Goal: Communication & Community: Answer question/provide support

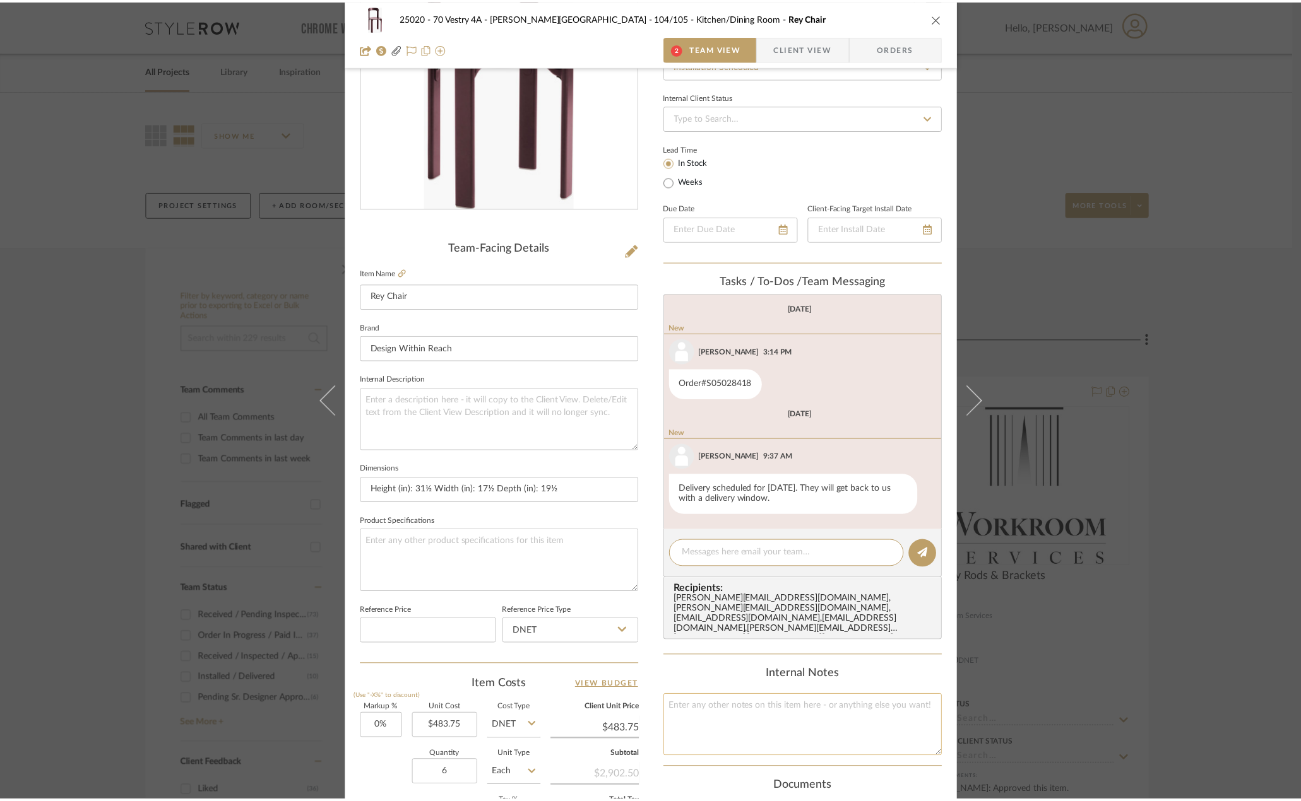
scroll to position [126, 0]
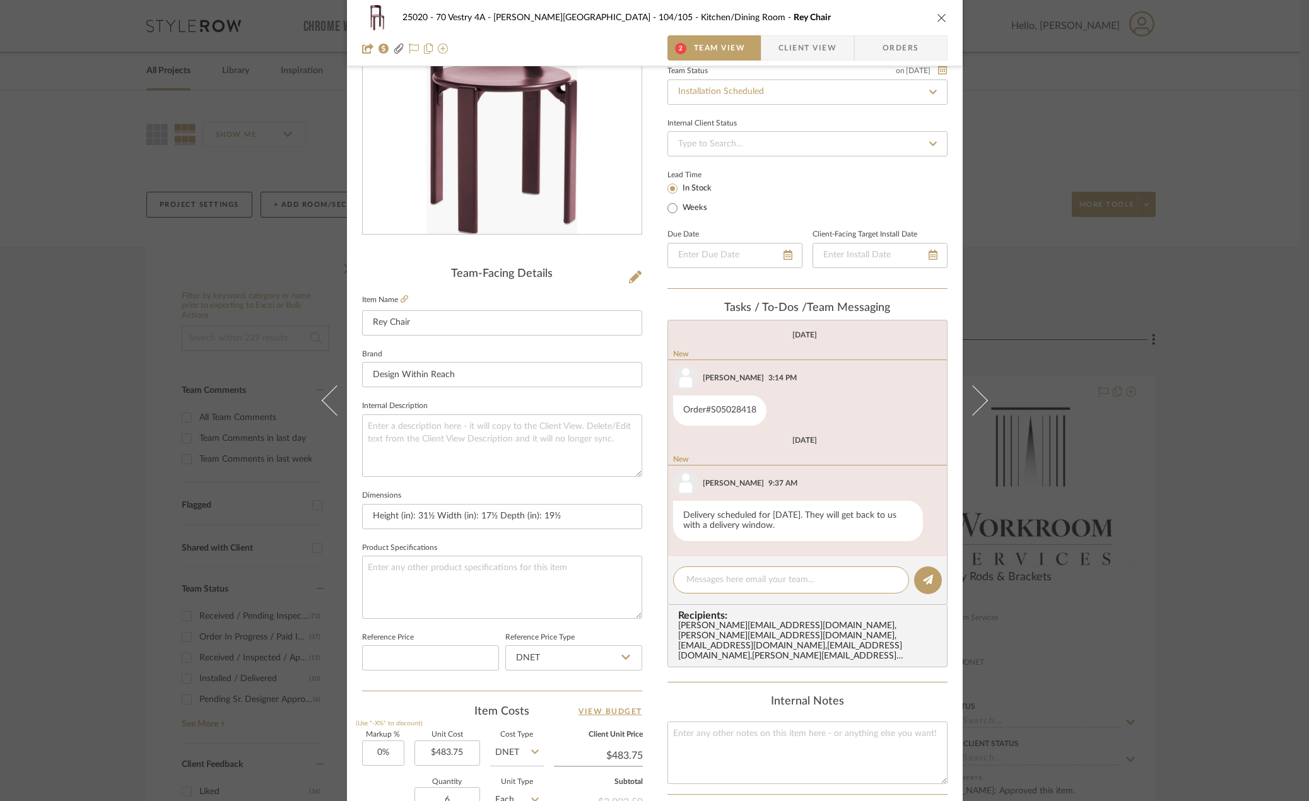
click at [1235, 190] on div "25020 - 70 Vestry 4A - Grant-Stanleigh 104/105 - Kitchen/Dining Room Rey Chair …" at bounding box center [654, 400] width 1309 height 801
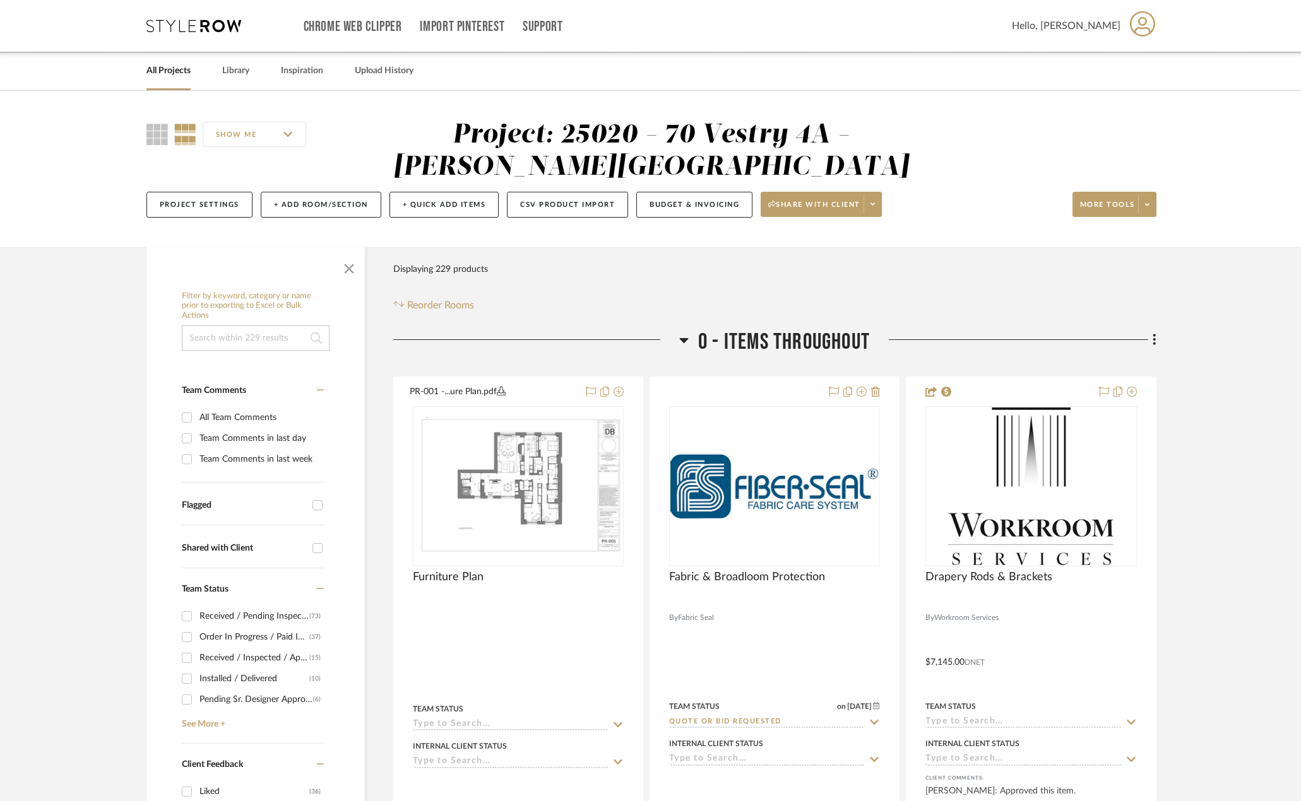
click at [184, 68] on link "All Projects" at bounding box center [168, 70] width 44 height 17
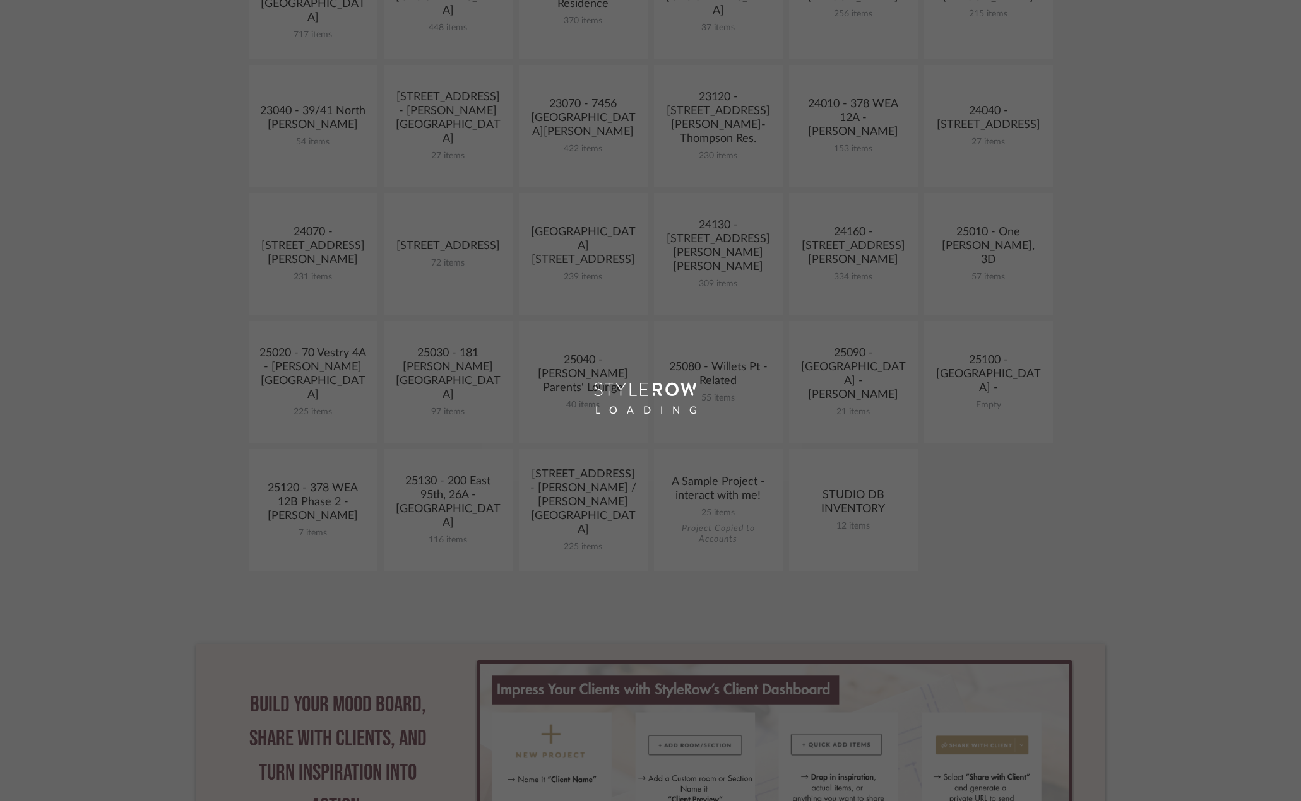
scroll to position [379, 0]
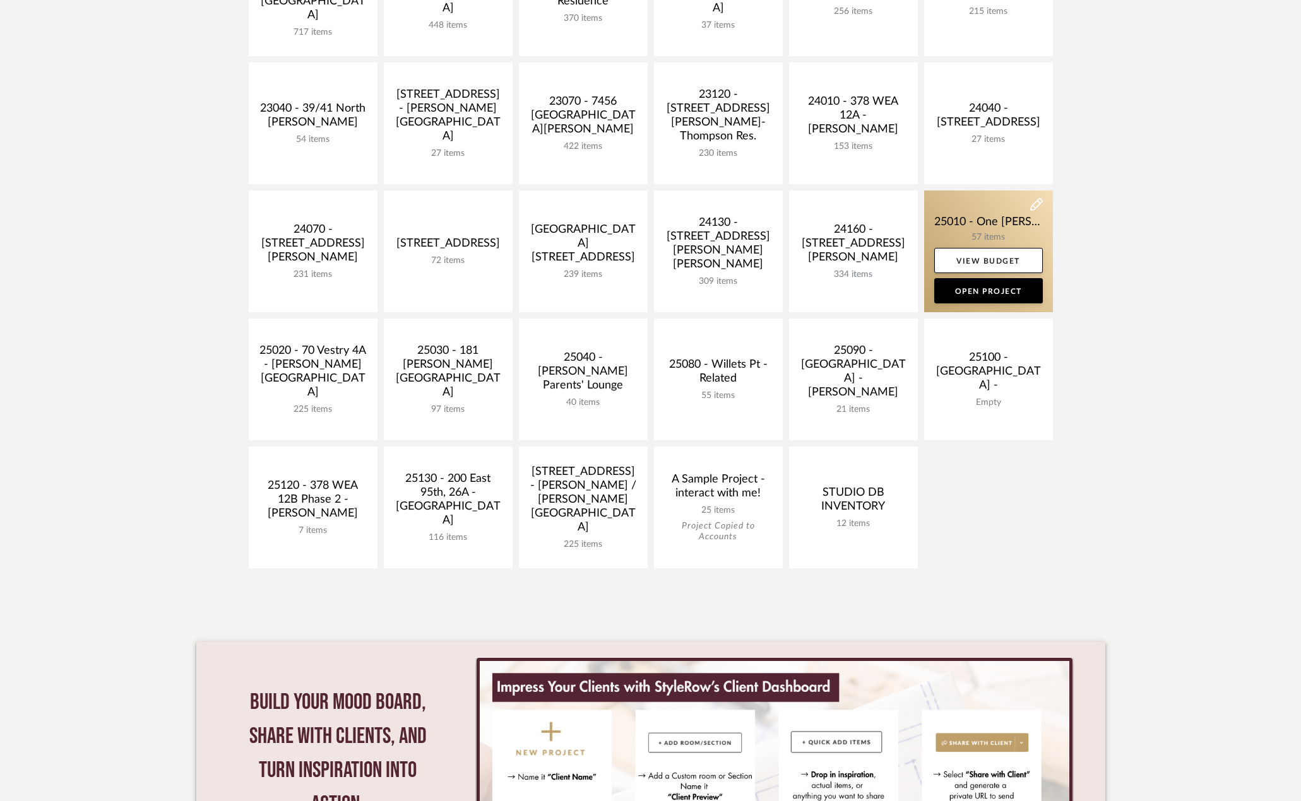
click at [950, 223] on link at bounding box center [988, 252] width 129 height 122
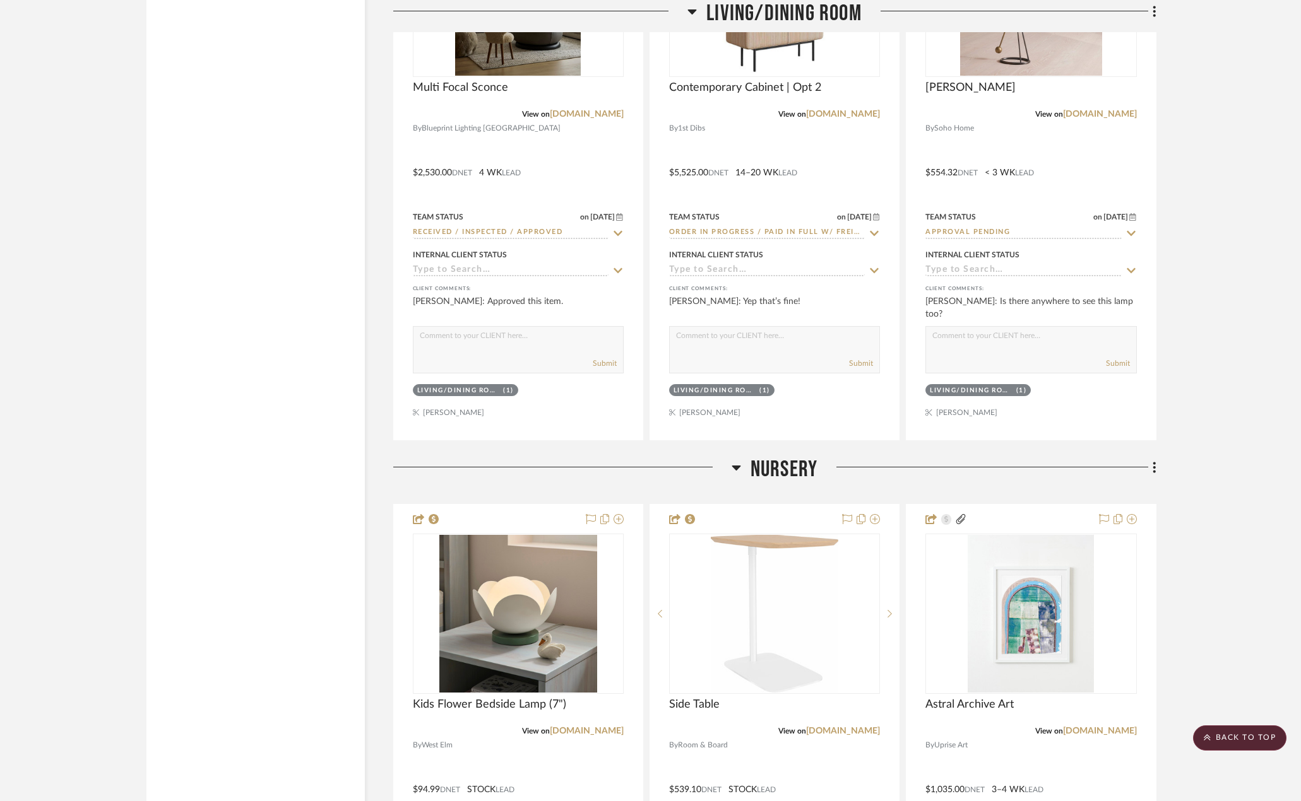
scroll to position [3660, 0]
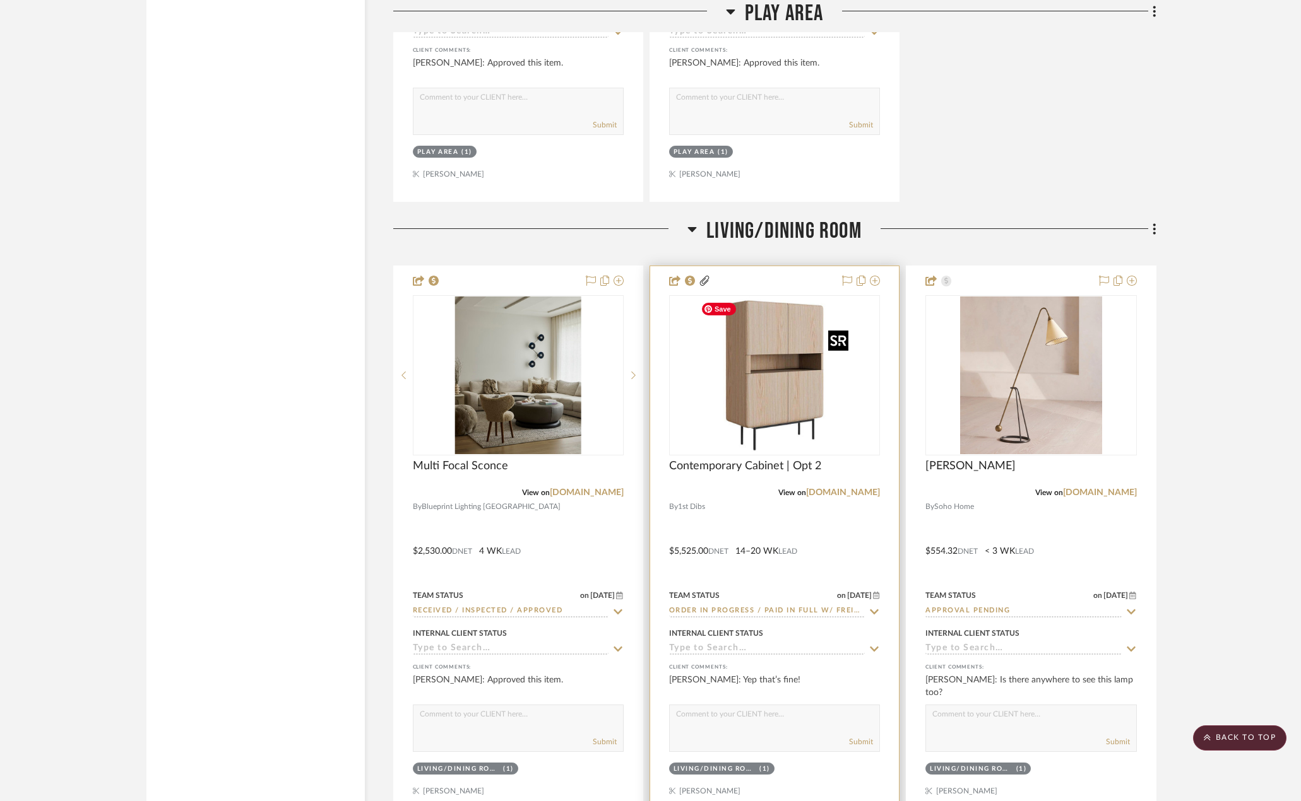
click at [739, 416] on img "0" at bounding box center [774, 376] width 158 height 158
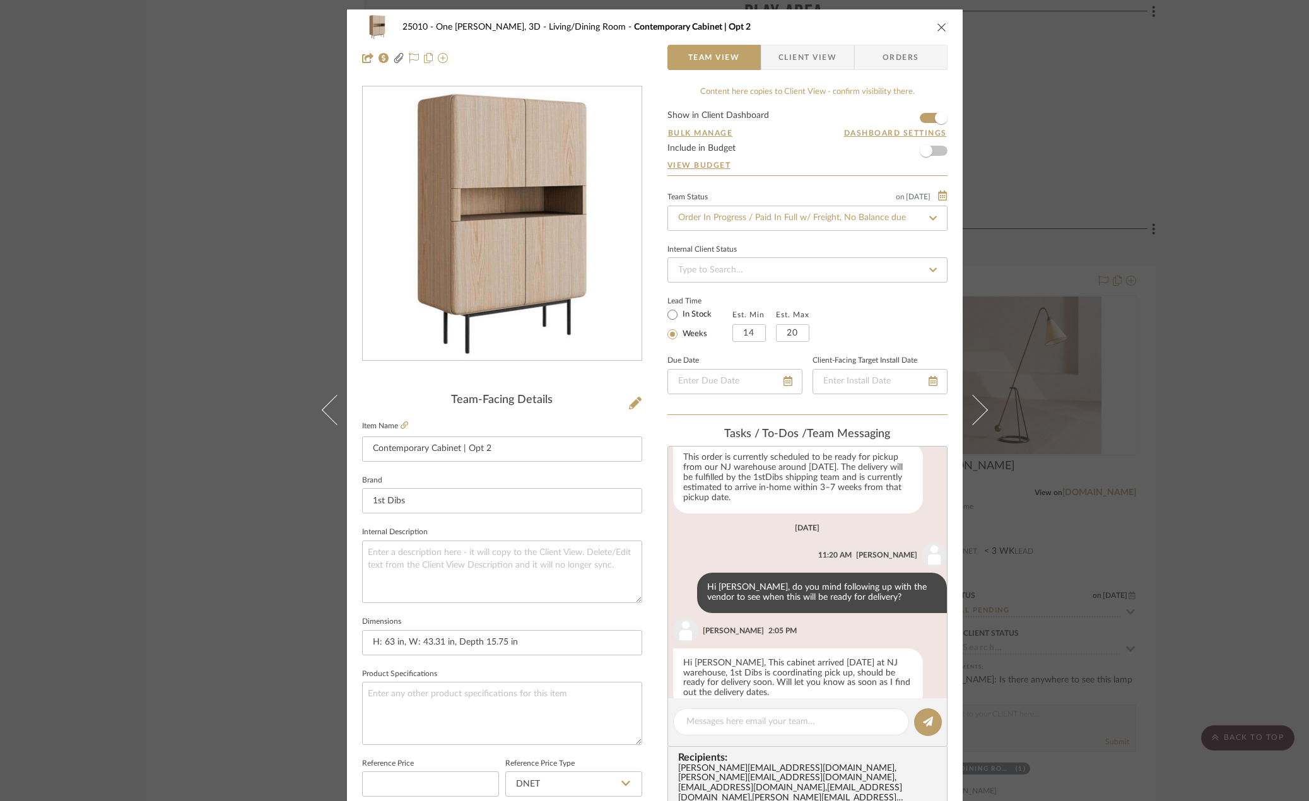
scroll to position [1149, 0]
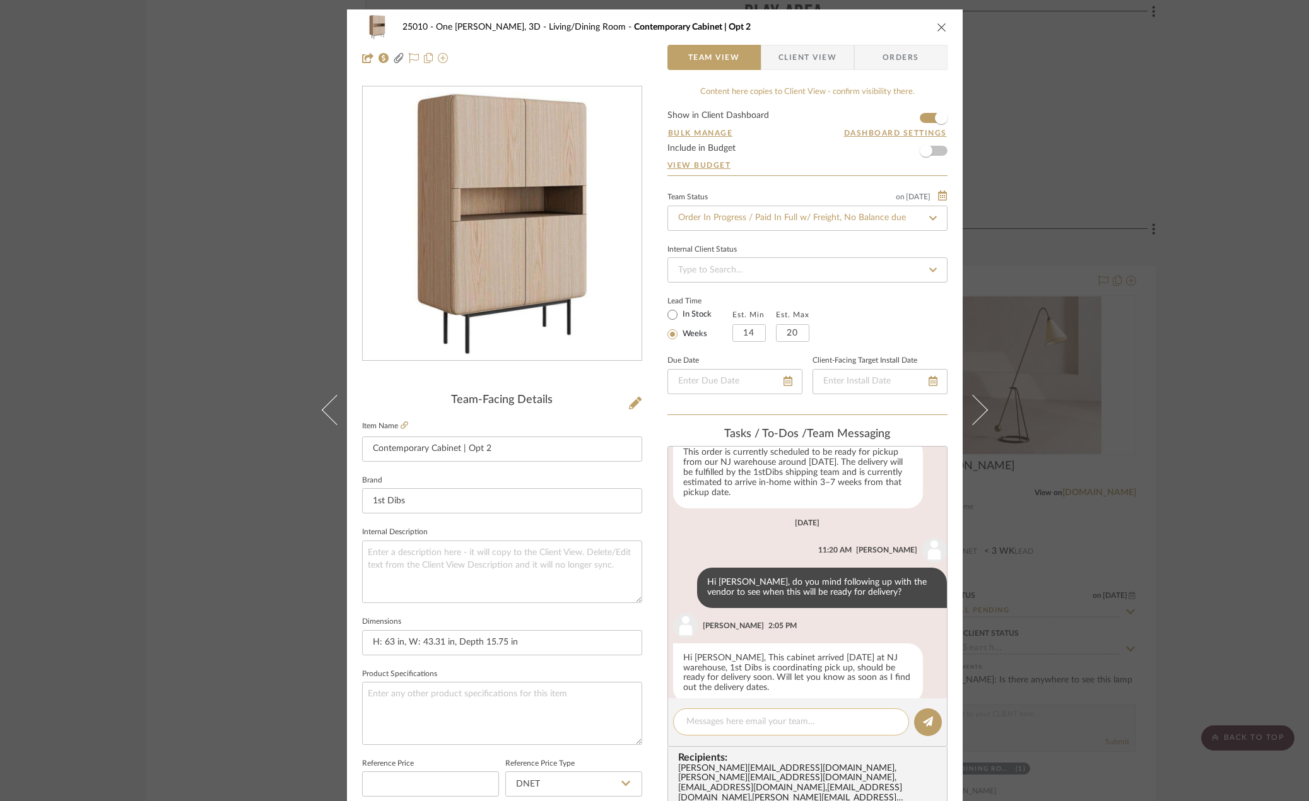
click at [759, 719] on textarea at bounding box center [792, 722] width 210 height 13
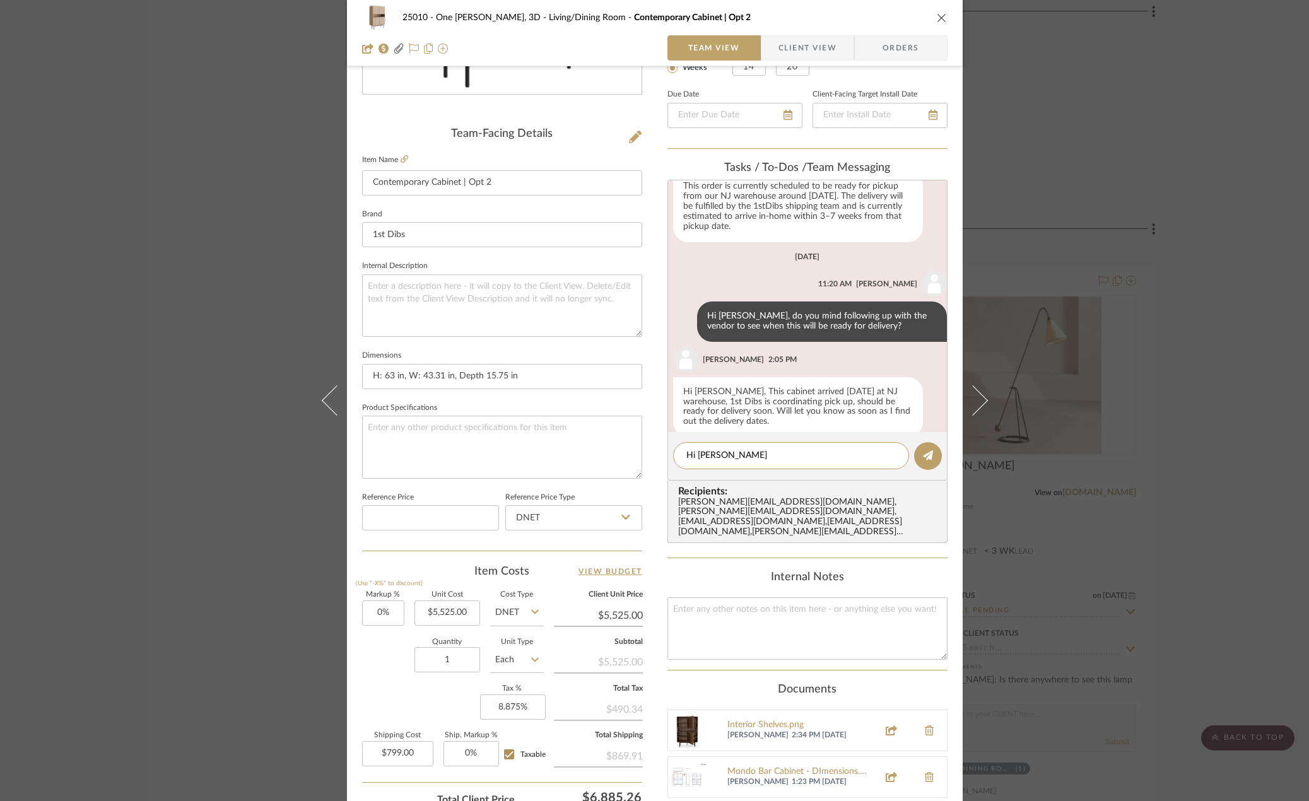
type textarea "Hi Anela,"
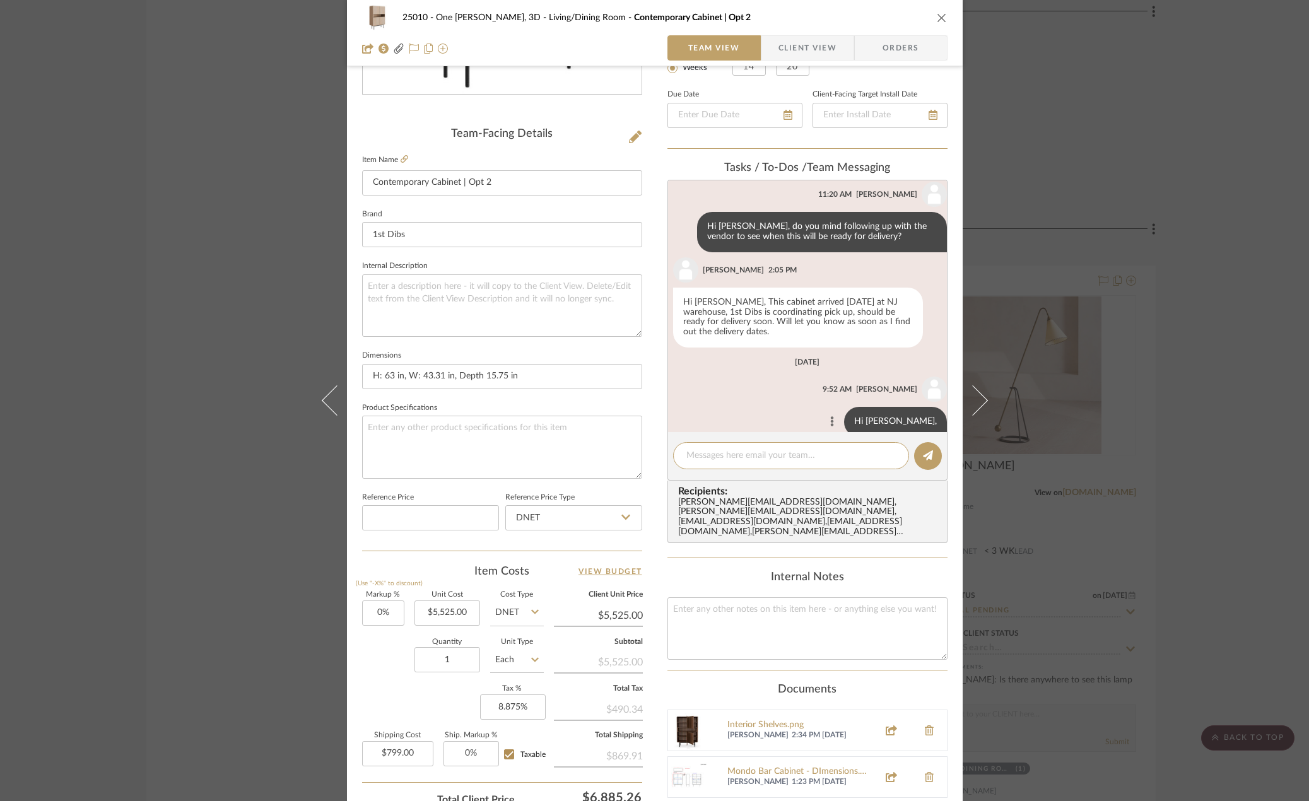
click at [840, 415] on button at bounding box center [832, 422] width 15 height 15
click at [827, 391] on span "Edit Message" at bounding box center [810, 387] width 52 height 11
click at [745, 418] on textarea "Hi Anela," at bounding box center [807, 423] width 257 height 10
click at [840, 418] on textarea "Hi Anela, when you have a chance, can you ask 1stdibs if we can schedule delive…" at bounding box center [807, 428] width 257 height 20
type textarea "Hi Anela, when you have a chance, can you ask 1stdibs if we can schedule delive…"
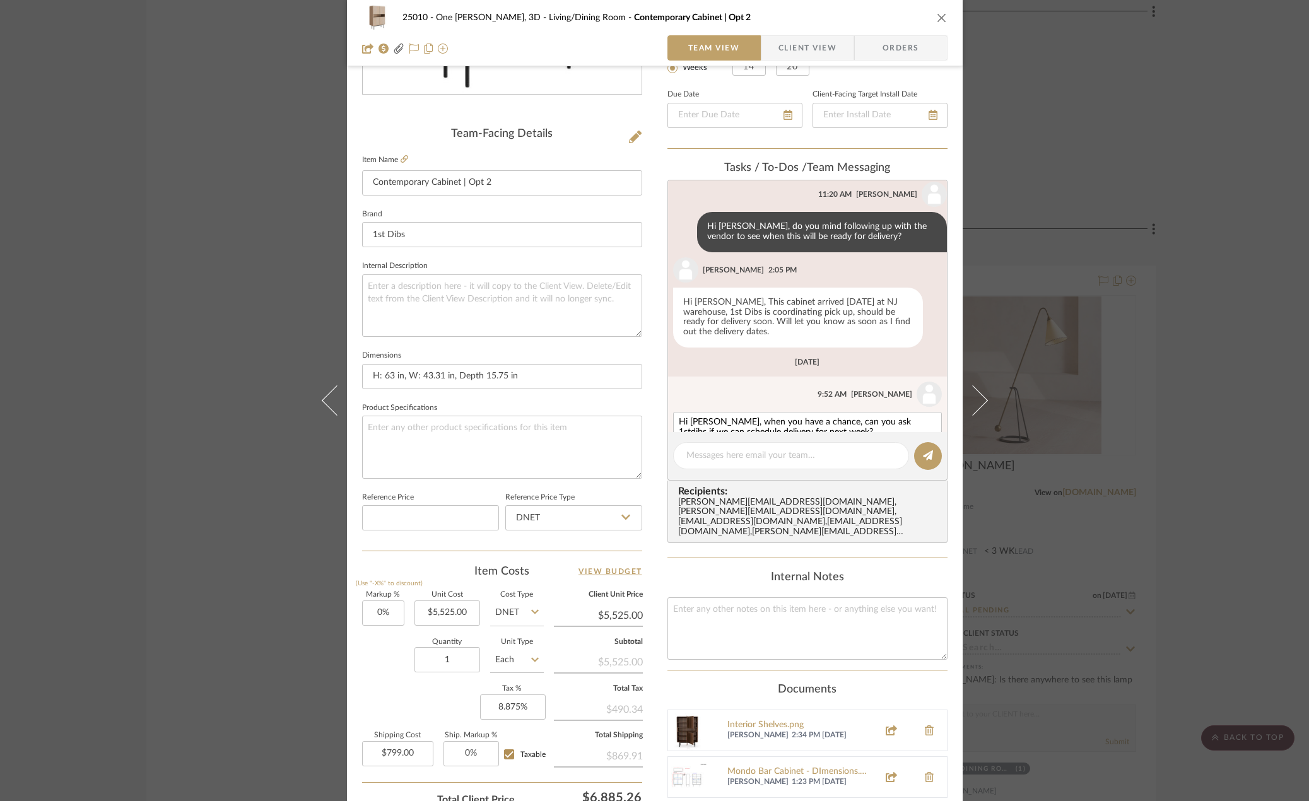
click at [902, 449] on button "SAVE CHANGES" at bounding box center [913, 453] width 57 height 9
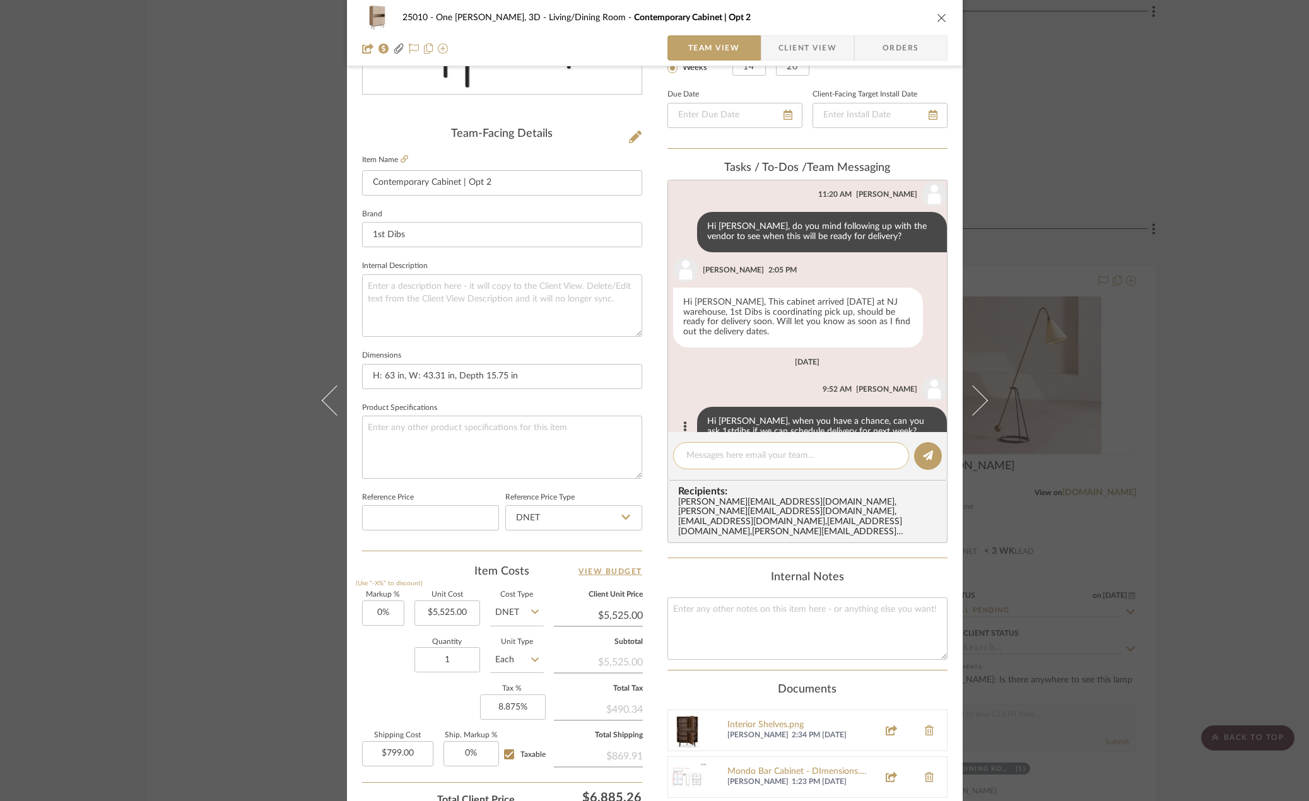
click at [766, 454] on textarea at bounding box center [792, 455] width 210 height 13
click at [678, 420] on button at bounding box center [685, 427] width 15 height 15
click at [640, 394] on span "Edit Message" at bounding box center [616, 392] width 52 height 11
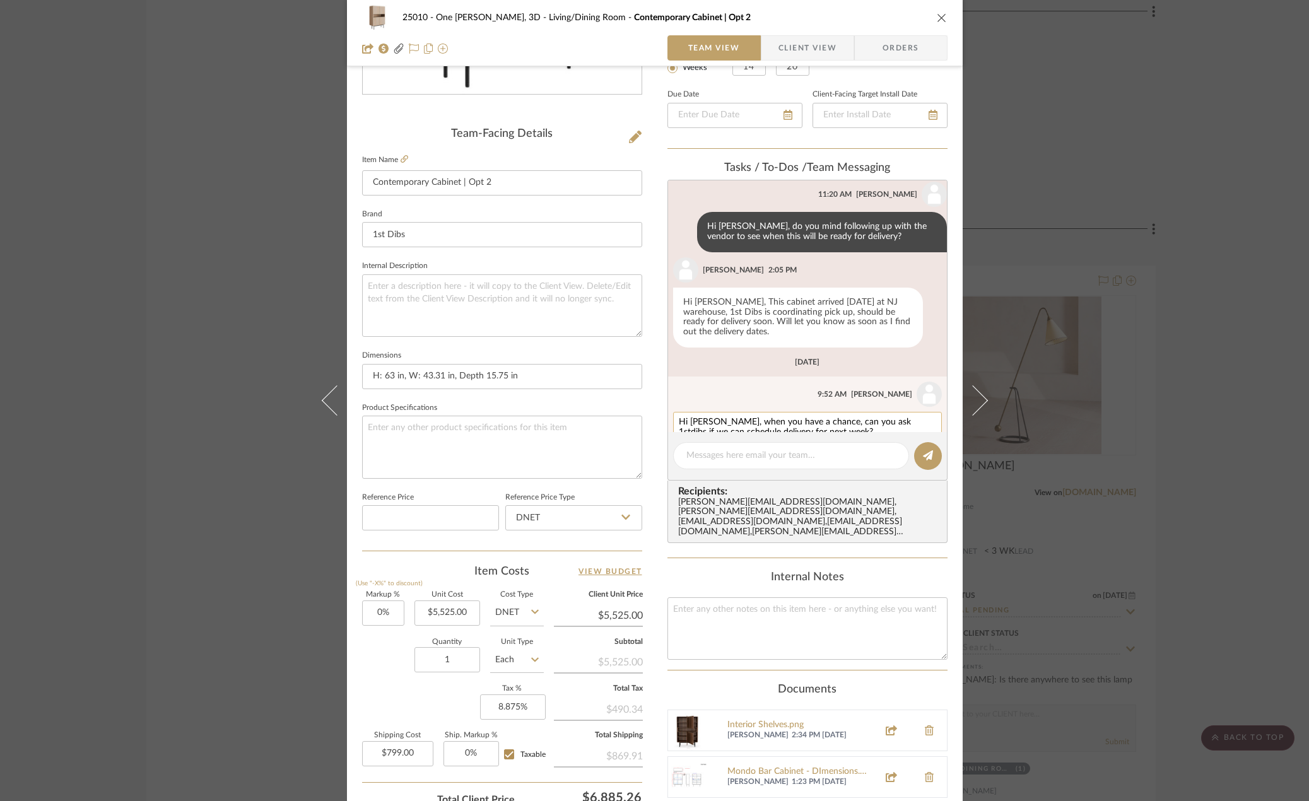
scroll to position [1264, 0]
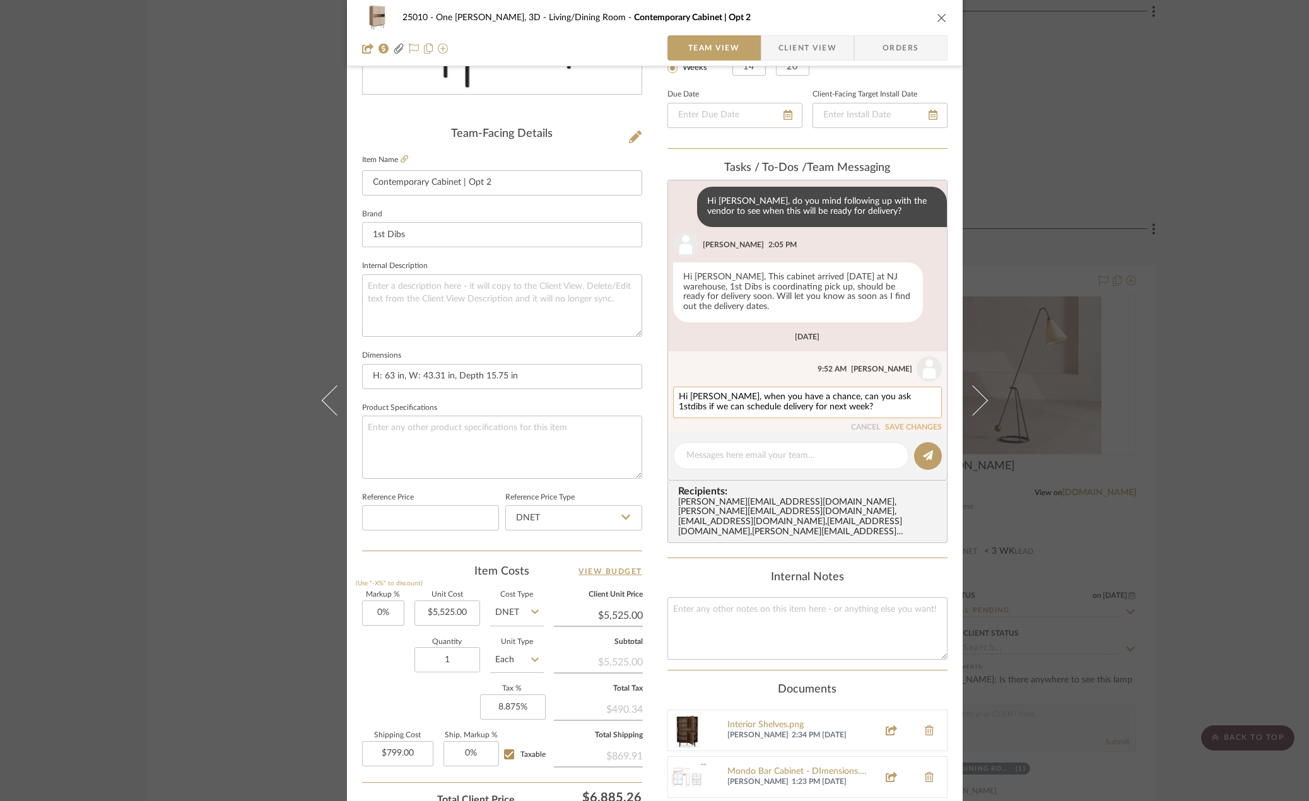
click at [858, 393] on textarea "Hi Anela, when you have a chance, can you ask 1stdibs if we can schedule delive…" at bounding box center [807, 403] width 257 height 20
click at [688, 396] on textarea "Hi Anela, when you have a chance, can you ask 1stdibs if we can schedule delive…" at bounding box center [807, 408] width 257 height 30
drag, startPoint x: 802, startPoint y: 386, endPoint x: 810, endPoint y: 405, distance: 20.6
click at [810, 405] on div "Hi Anela, when you have a chance, can you ask 1stdibs if we can schedule delive…" at bounding box center [807, 408] width 269 height 42
click at [809, 397] on textarea "Hi Anela, when you have a chance, can you ask 1stdibs if we can schedule delive…" at bounding box center [807, 408] width 257 height 30
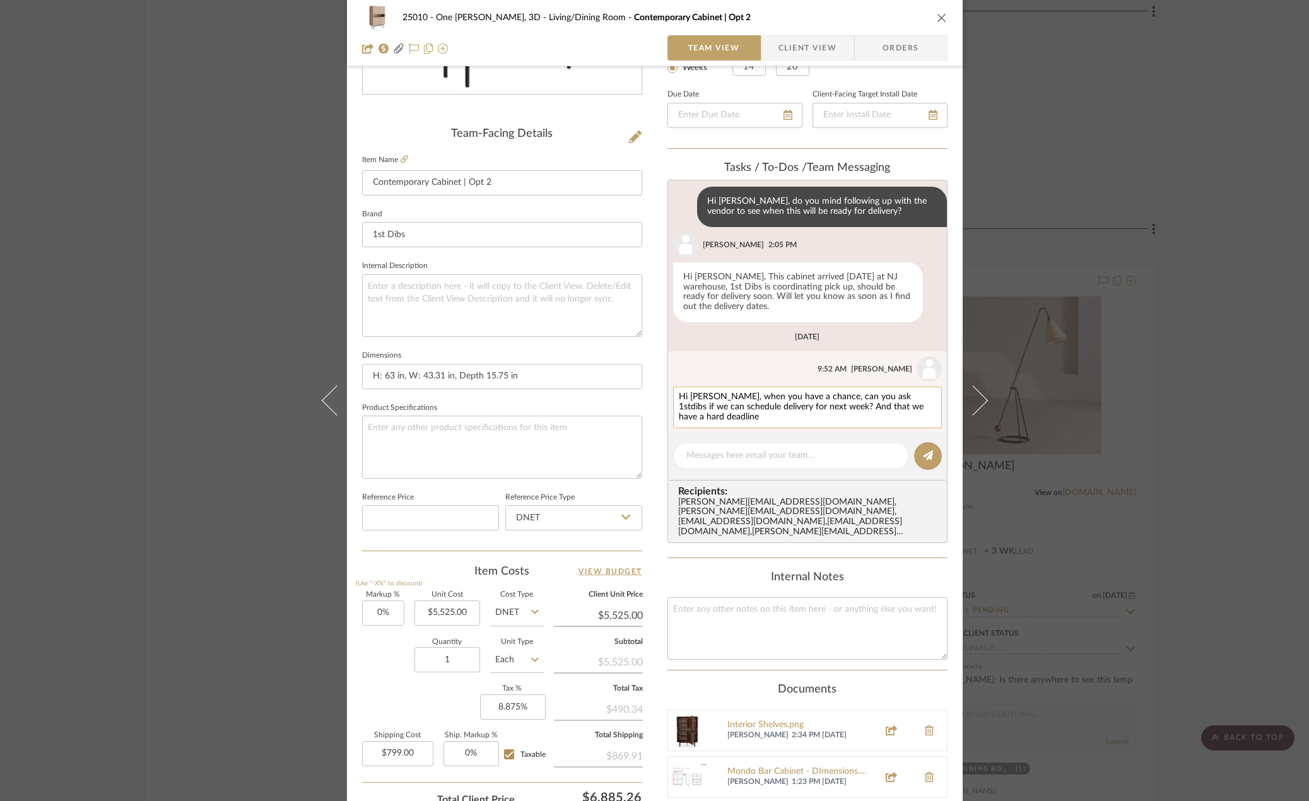
click at [836, 393] on textarea "Hi Anela, when you have a chance, can you ask 1stdibs if we can schedule delive…" at bounding box center [807, 408] width 257 height 30
drag, startPoint x: 840, startPoint y: 386, endPoint x: 848, endPoint y: 399, distance: 15.3
click at [848, 399] on textarea "Hi Anela, when you have a chance, can you ask 1stdibs if we can schedule delive…" at bounding box center [807, 408] width 257 height 30
click at [759, 396] on textarea "Hi Anela, when you have a chance, can you ask 1stdibs if we can schedule delive…" at bounding box center [807, 408] width 257 height 30
type textarea "Hi Anela, when you have a chance, can you ask 1stdibs if we can schedule delive…"
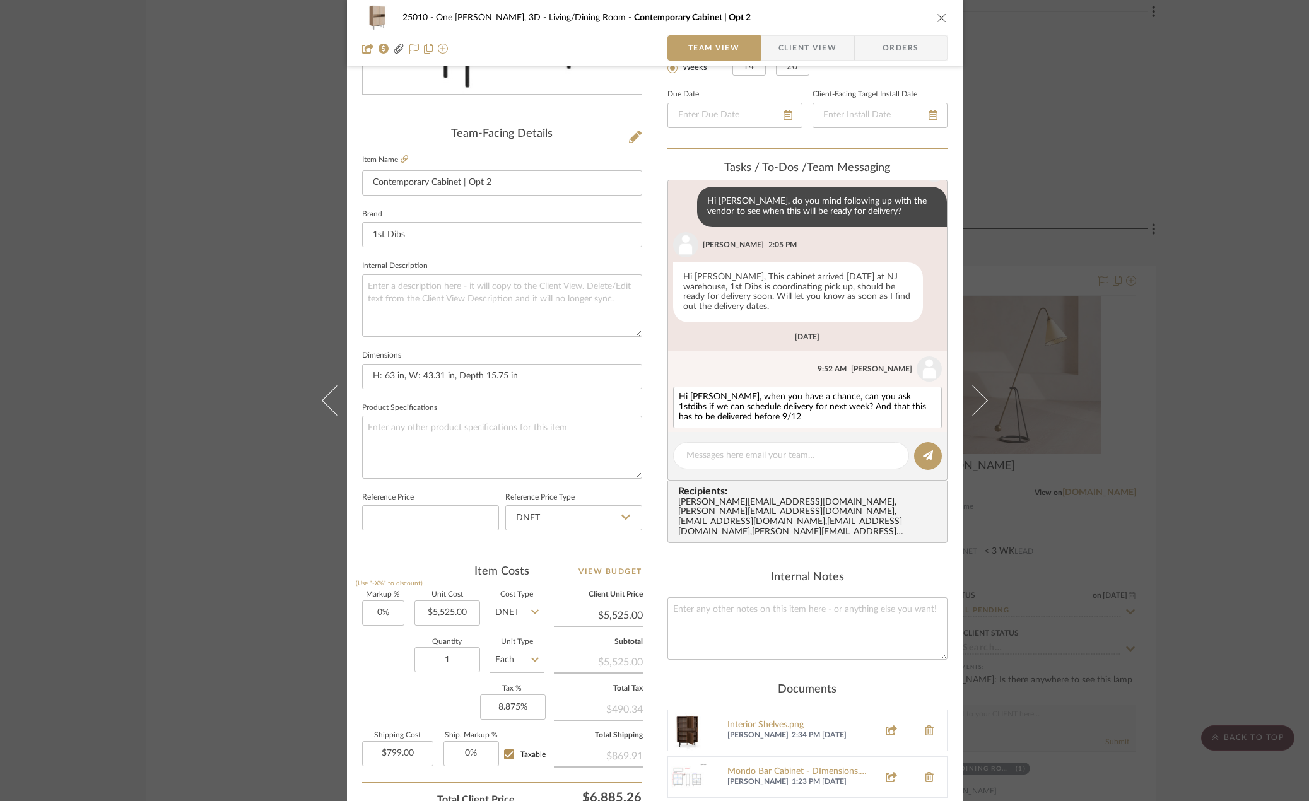
click at [916, 434] on button "SAVE CHANGES" at bounding box center [913, 438] width 57 height 9
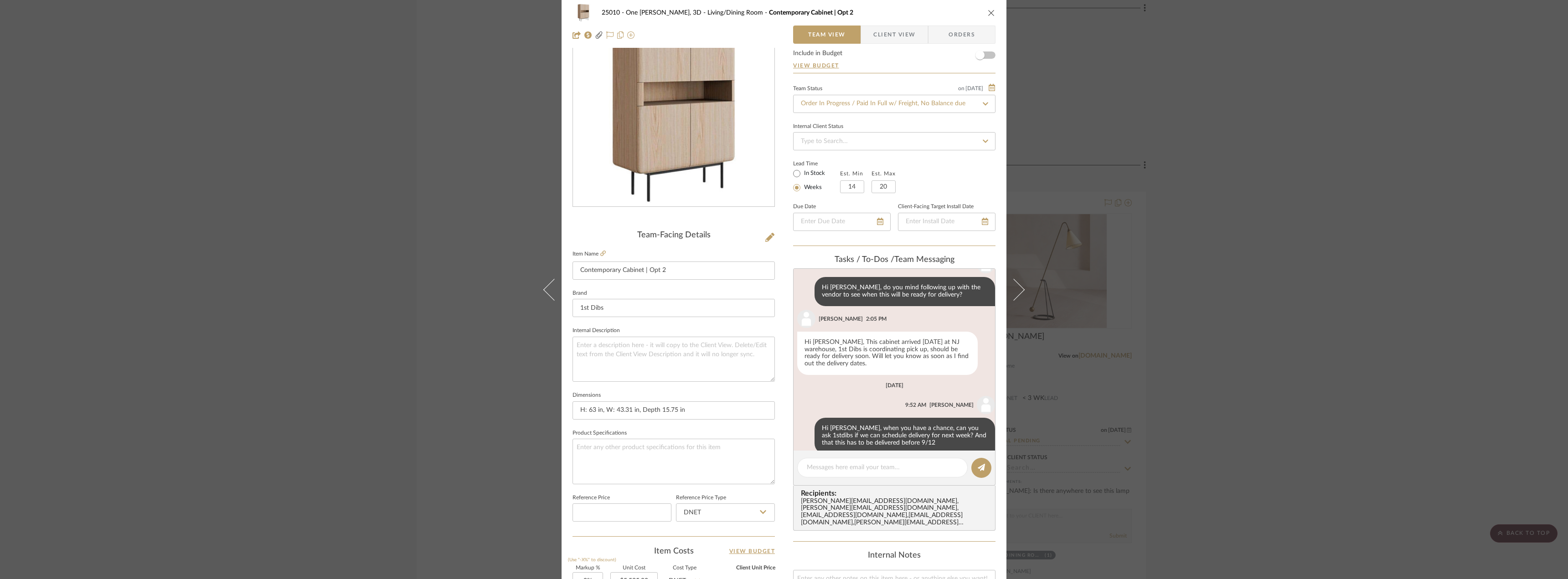
scroll to position [0, 0]
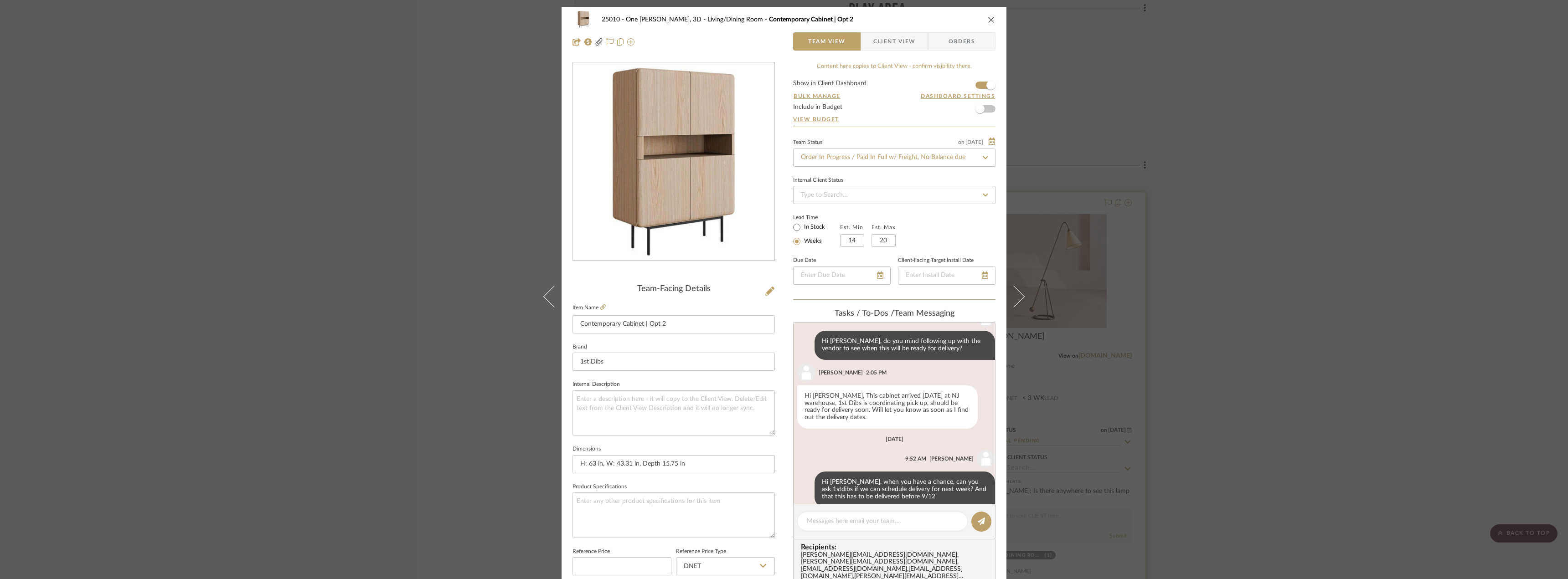
drag, startPoint x: 1250, startPoint y: 273, endPoint x: 985, endPoint y: 228, distance: 268.8
click at [945, 271] on div "25010 - One Vandam, 3D Living/Dining Room Contemporary Cabinet | Opt 2 Team Vie…" at bounding box center [784, 290] width 1568 height 579
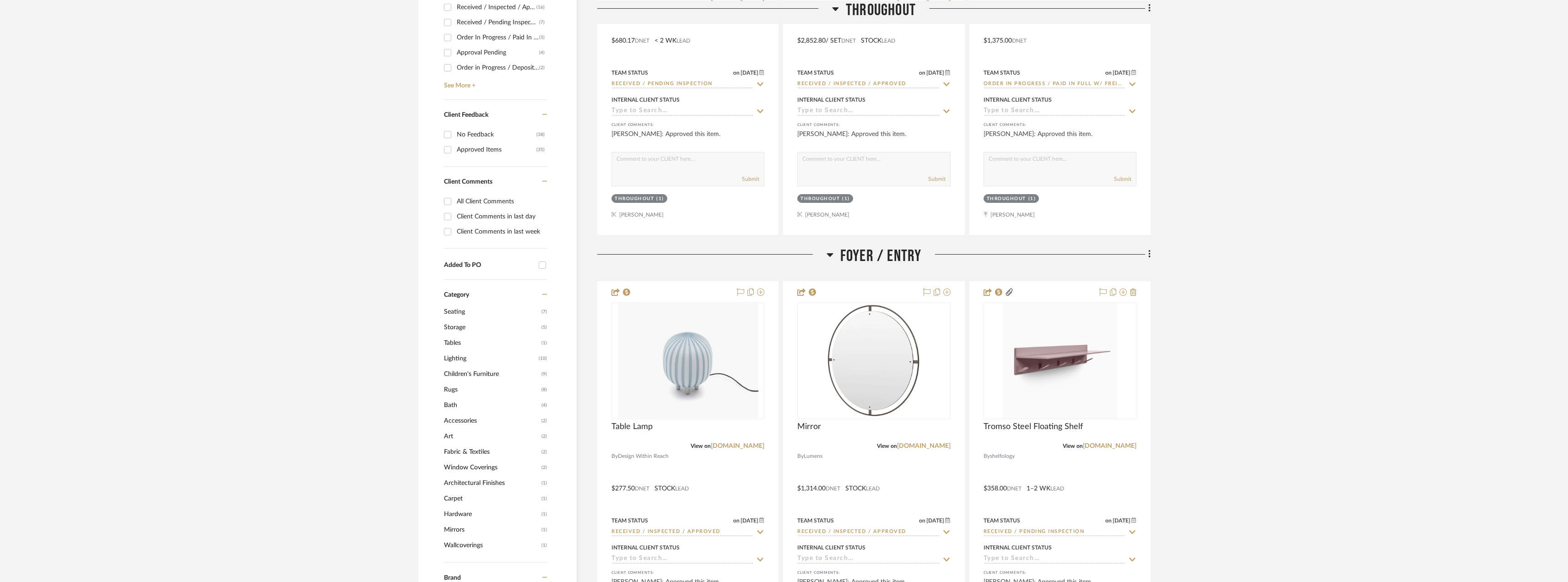
scroll to position [549, 0]
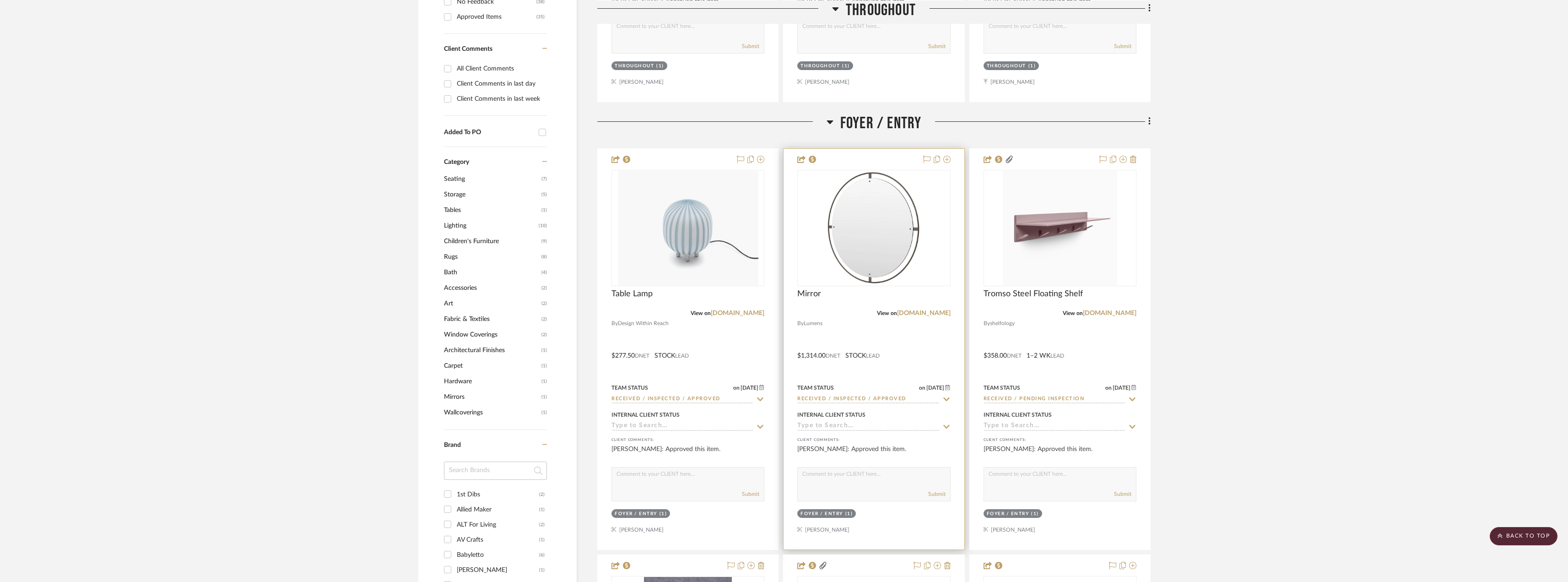
click at [898, 221] on img "0" at bounding box center [874, 228] width 115 height 115
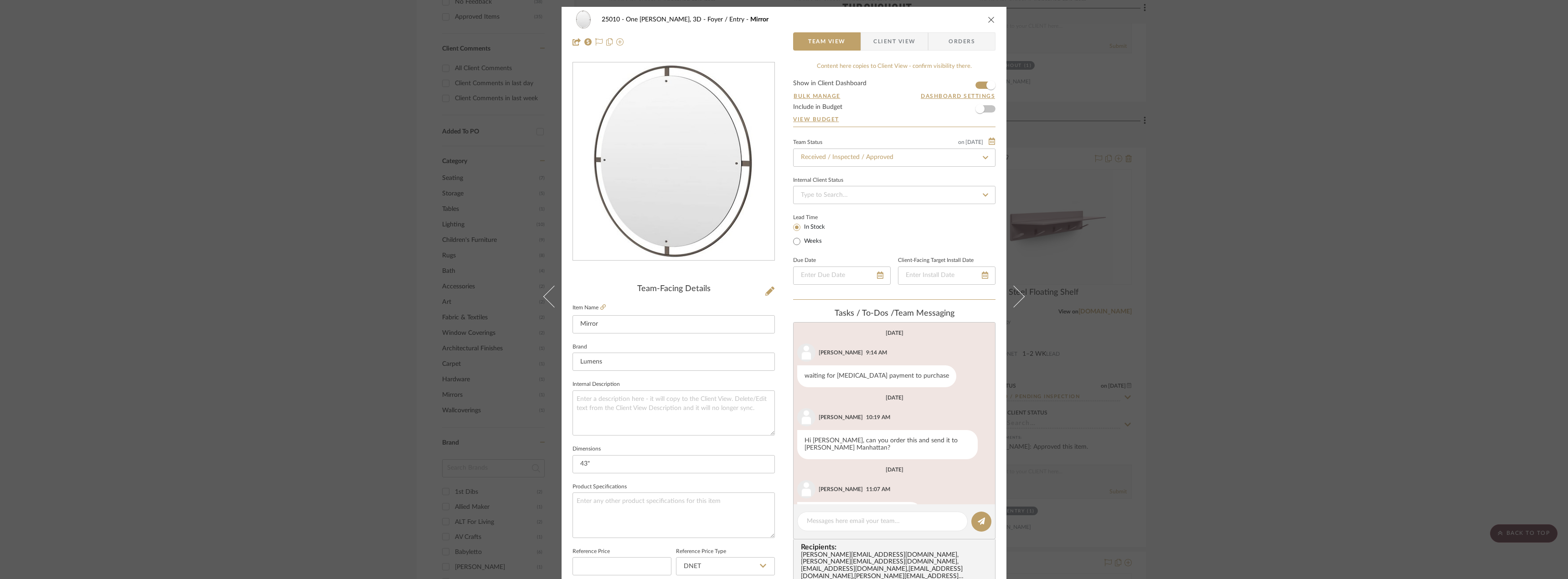
scroll to position [30, 0]
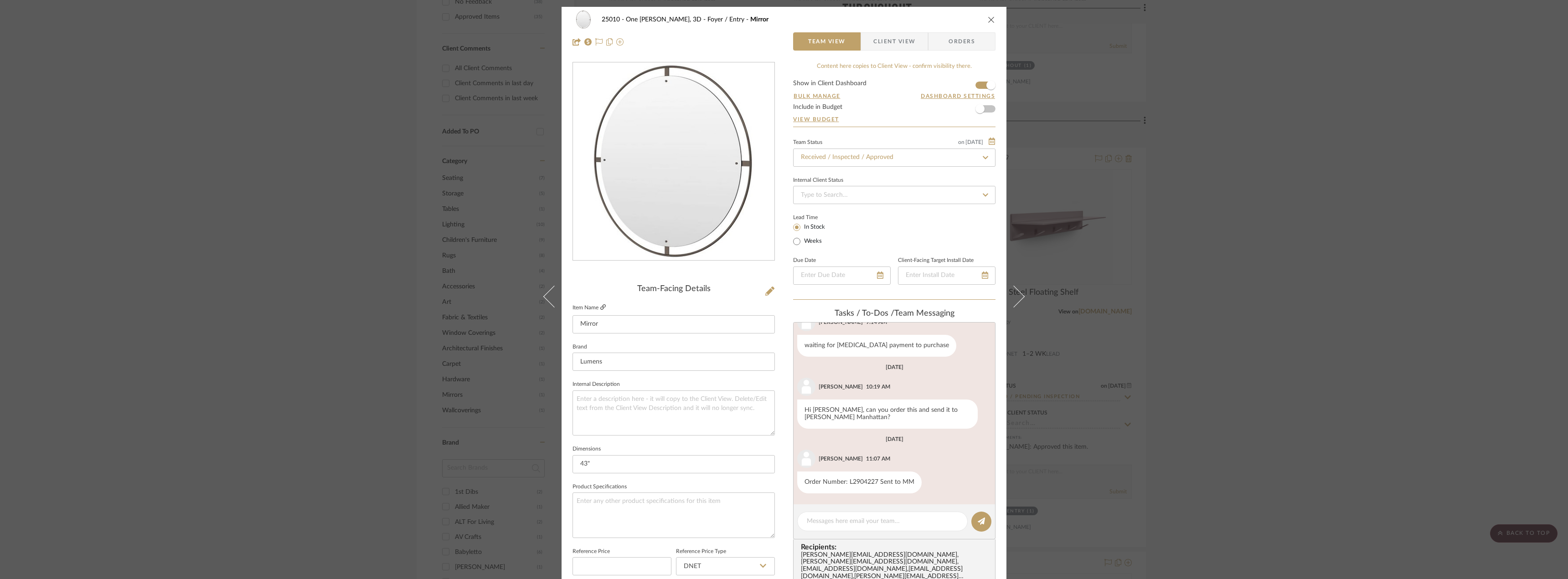
click at [600, 310] on link at bounding box center [603, 308] width 6 height 8
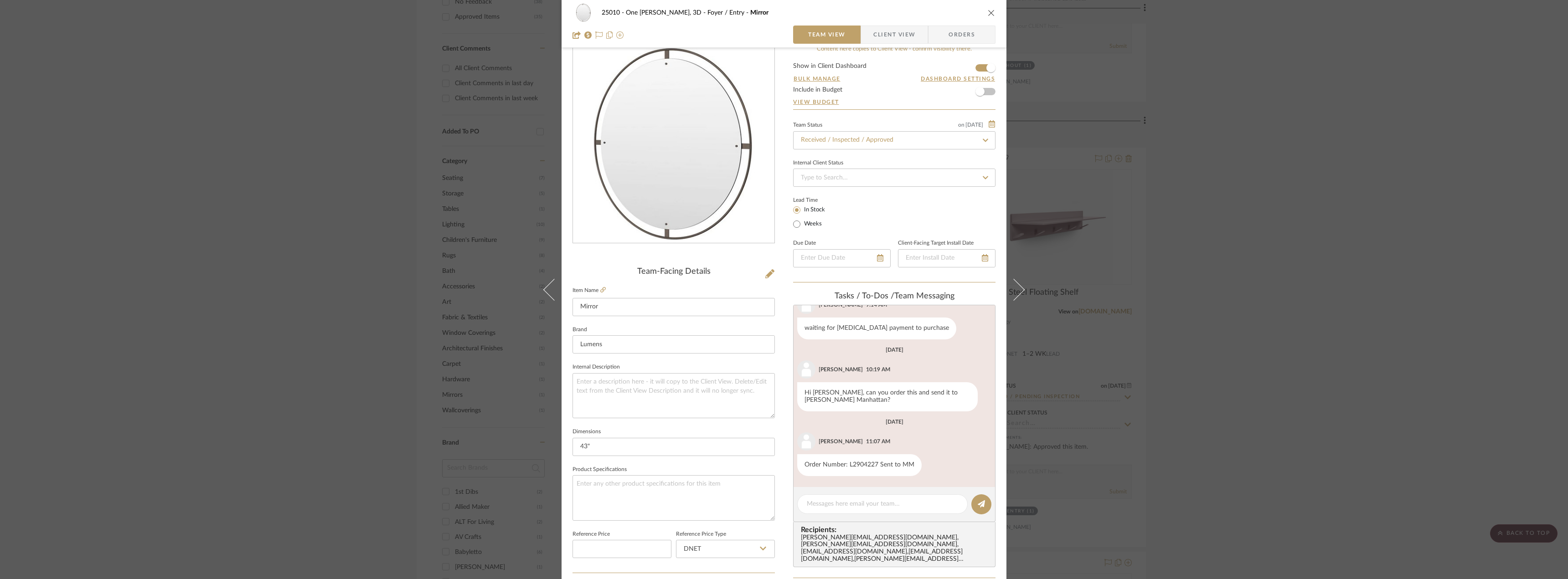
scroll to position [2, 0]
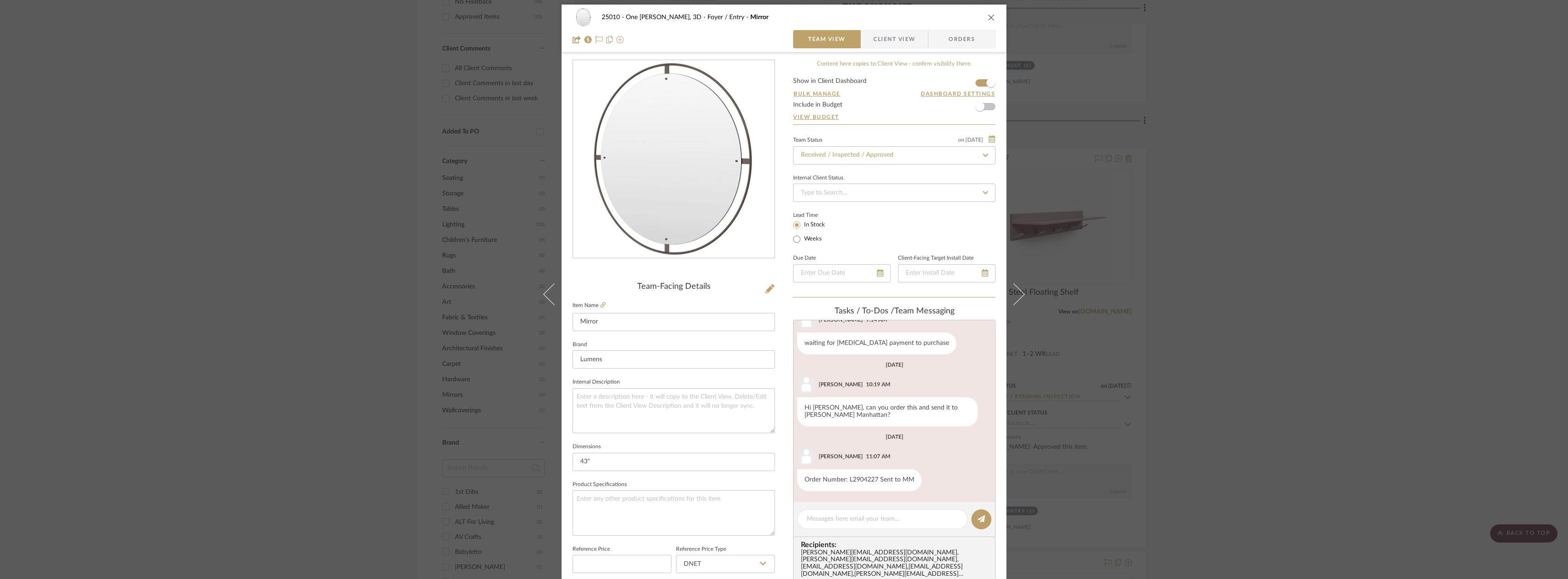
click at [945, 271] on div "25010 - One Vandam, 3D Foyer / Entry Mirror Team View Client View Orders Team-F…" at bounding box center [784, 290] width 1568 height 579
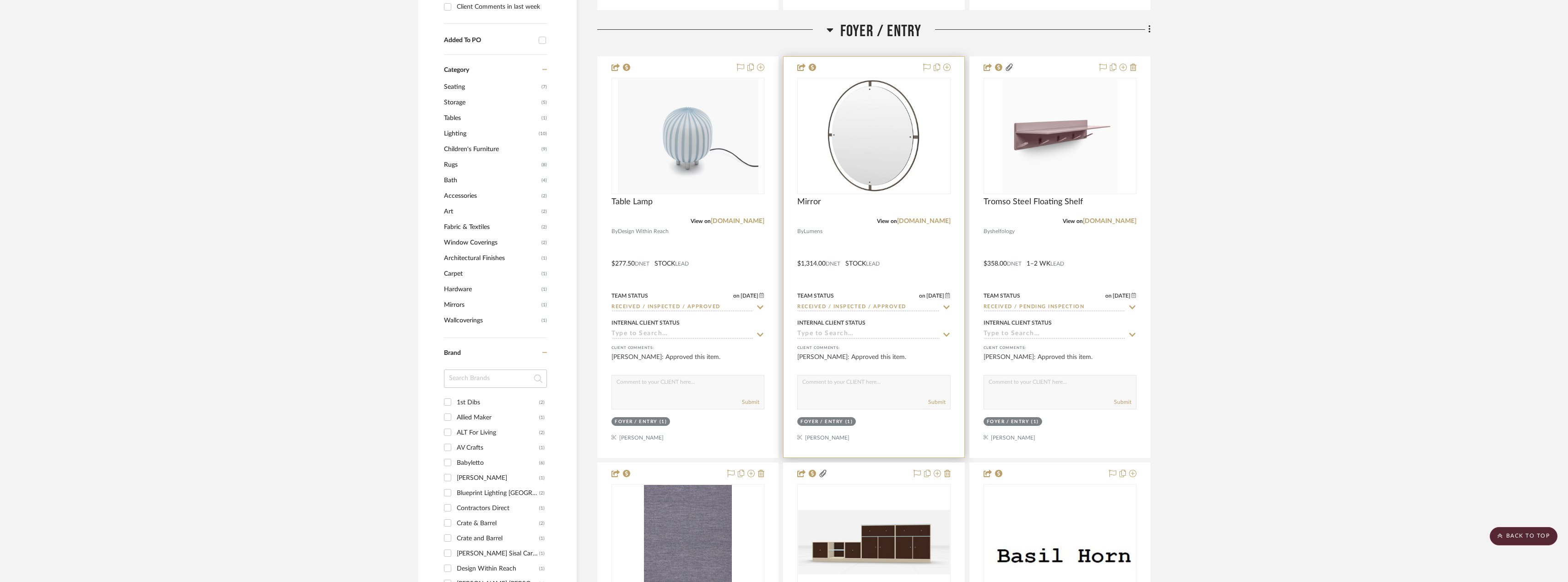
scroll to position [641, 0]
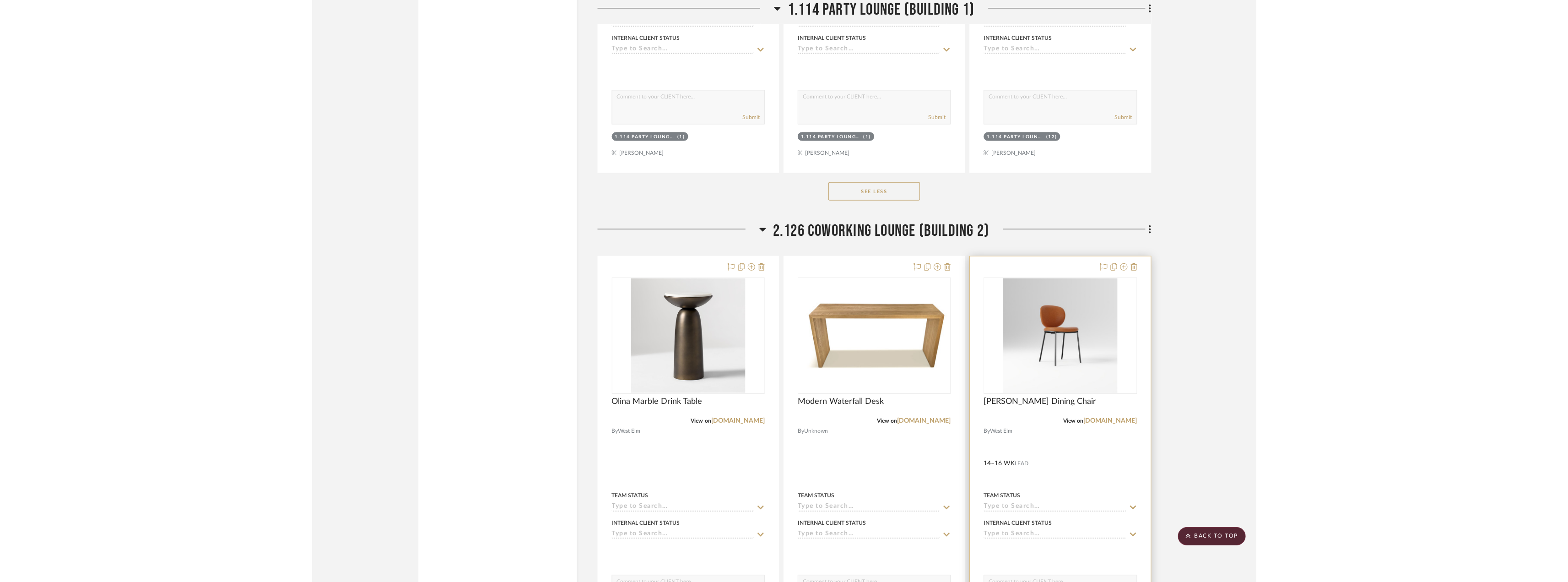
scroll to position [4168, 0]
